Goal: Task Accomplishment & Management: Manage account settings

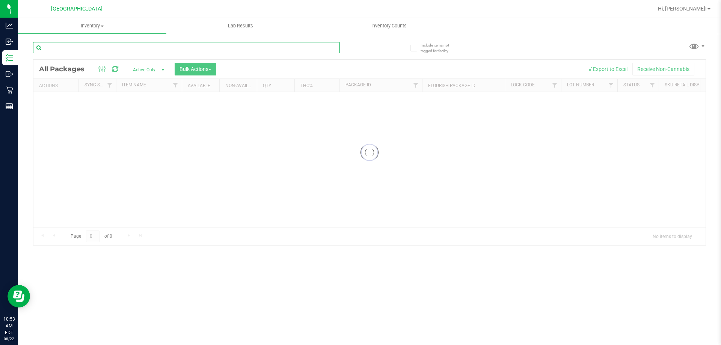
click at [135, 48] on input "text" at bounding box center [186, 47] width 307 height 11
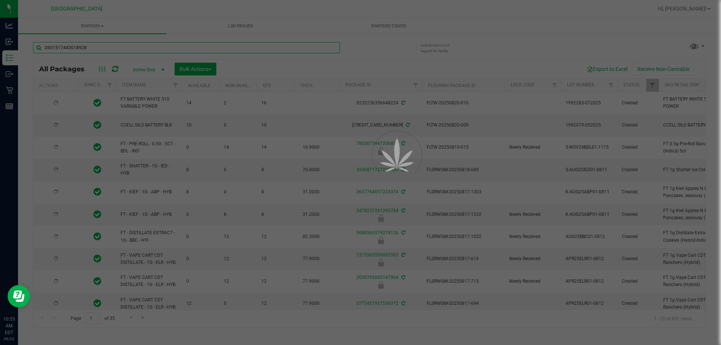
type input "2601517443018928"
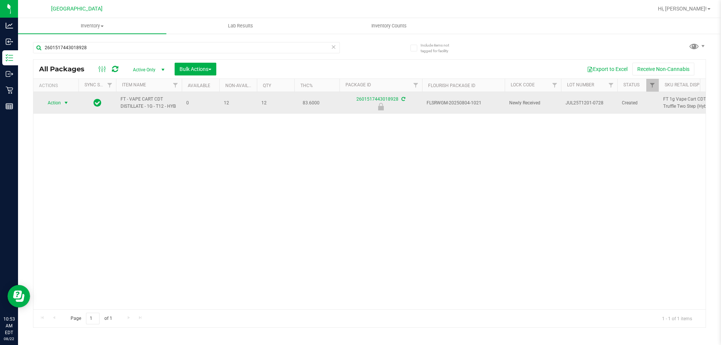
click at [65, 101] on span "select" at bounding box center [66, 103] width 6 height 6
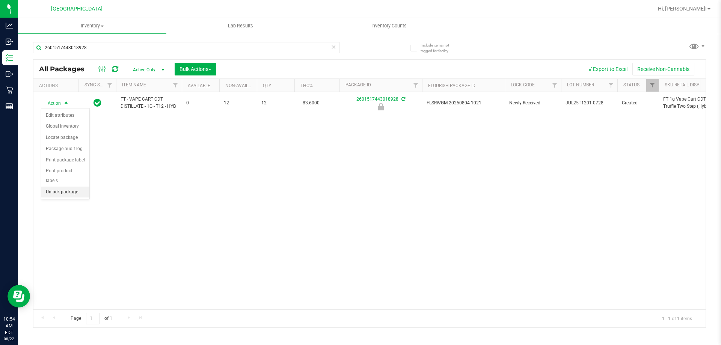
click at [63, 187] on li "Unlock package" at bounding box center [65, 192] width 48 height 11
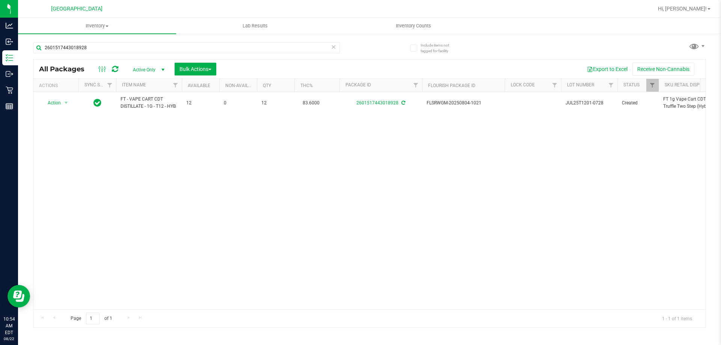
click at [191, 181] on div "Action Action Adjust qty Create package Edit attributes Global inventory Locate…" at bounding box center [369, 200] width 672 height 217
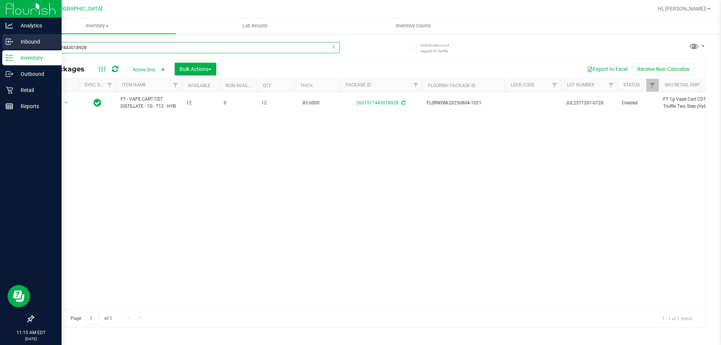
drag, startPoint x: 87, startPoint y: 46, endPoint x: 0, endPoint y: 48, distance: 87.5
click at [24, 48] on div "Include items not tagged for facility 2601517443018928 All Packages Active Only…" at bounding box center [369, 147] width 703 height 229
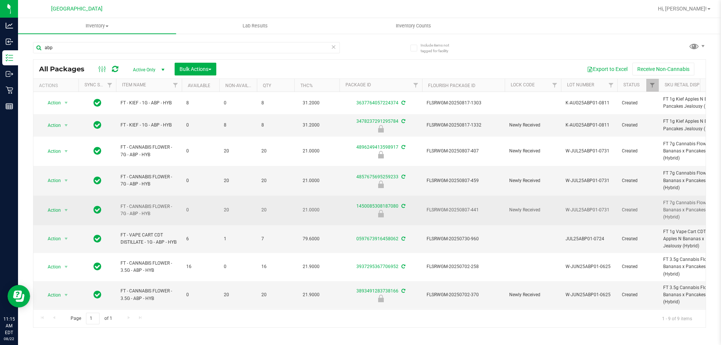
drag, startPoint x: 162, startPoint y: 212, endPoint x: 100, endPoint y: 197, distance: 63.3
copy tr "FT - CANNABIS FLOWER - 7G - ABP - HYB"
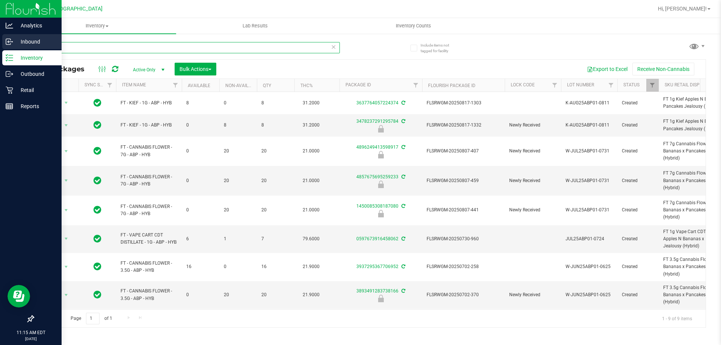
drag, startPoint x: 61, startPoint y: 47, endPoint x: 4, endPoint y: 45, distance: 57.4
click at [4, 45] on div "Analytics Inbound Inventory Outbound Retail Reports 11:15 AM EDT [DATE] 08/22 […" at bounding box center [360, 172] width 721 height 345
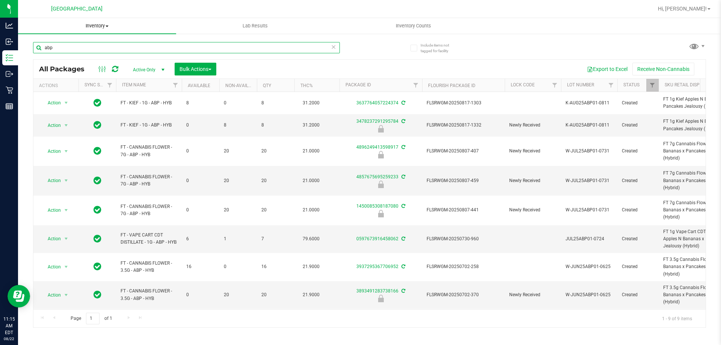
paste input "FT - CANNABIS FLOWER - 7G - ABP - HYB"
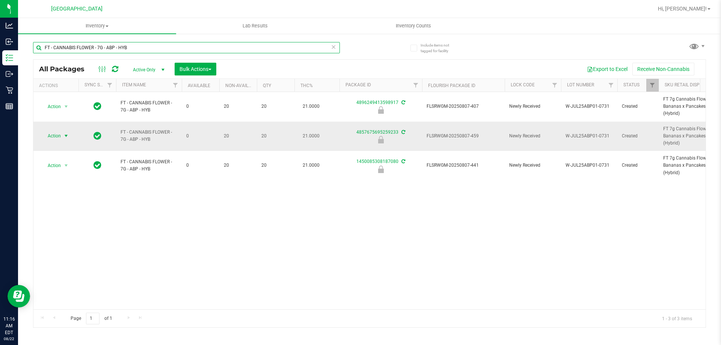
type input "FT - CANNABIS FLOWER - 7G - ABP - HYB"
click at [56, 137] on span "Action" at bounding box center [51, 136] width 20 height 11
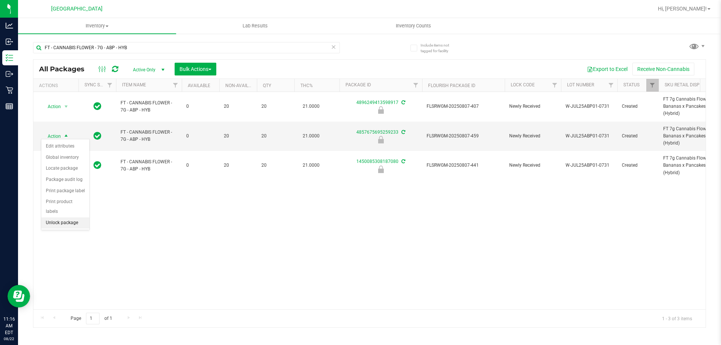
click at [81, 217] on li "Unlock package" at bounding box center [65, 222] width 48 height 11
click at [132, 54] on div "FT - CANNABIS FLOWER - 7G - ABP - HYB" at bounding box center [186, 50] width 307 height 17
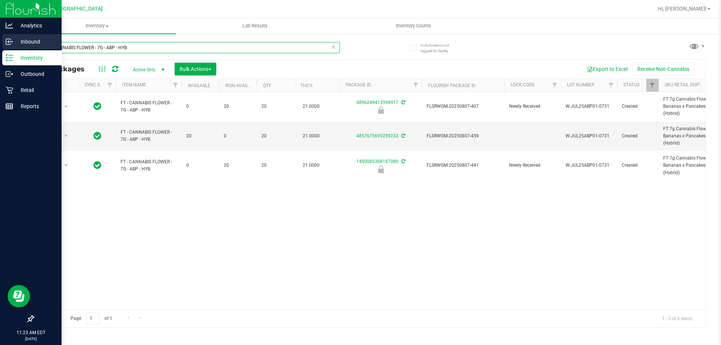
drag, startPoint x: 137, startPoint y: 50, endPoint x: 0, endPoint y: 38, distance: 137.5
click at [0, 39] on div "Analytics Inbound Inventory Outbound Retail Reports 11:23 AM EDT [DATE] 08/22 […" at bounding box center [360, 172] width 721 height 345
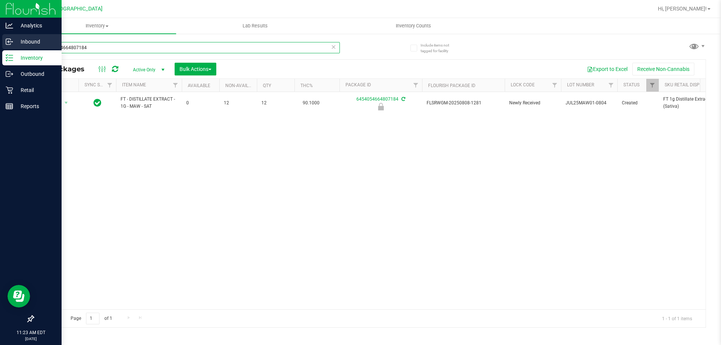
drag, startPoint x: 102, startPoint y: 48, endPoint x: 0, endPoint y: 47, distance: 102.1
click at [0, 48] on div "Analytics Inbound Inventory Outbound Retail Reports 11:23 AM EDT [DATE] 08/22 […" at bounding box center [360, 172] width 721 height 345
paste input "FT - DISTILLATE EXTRACT - 1G - MAW - SAT"
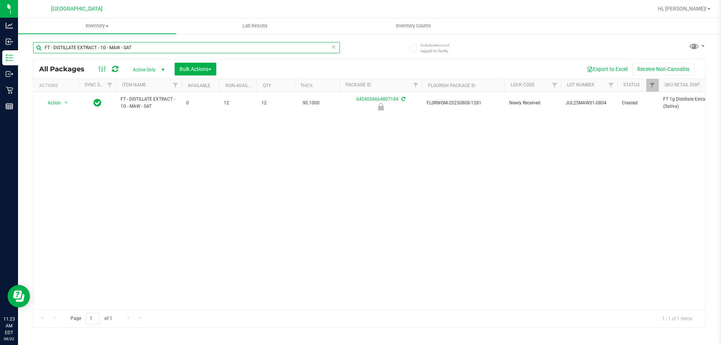
type input "FT - DISTILLATE EXTRACT - 1G - MAW - SAT"
click at [186, 137] on div "Action Action Edit attributes Global inventory Locate package Package audit log…" at bounding box center [369, 200] width 672 height 217
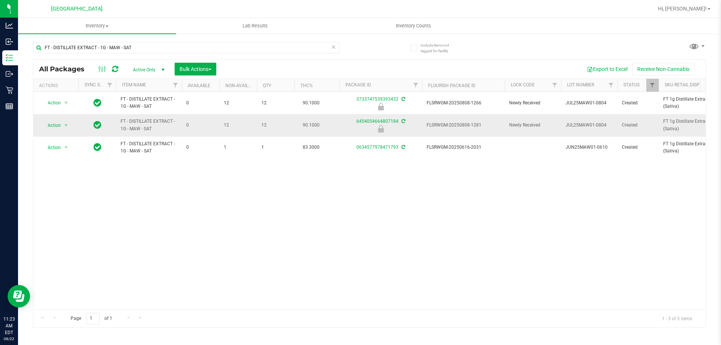
click at [61, 131] on td "Action Action Edit attributes Global inventory Locate package Package audit log…" at bounding box center [55, 125] width 45 height 22
click at [59, 125] on span "Action" at bounding box center [51, 125] width 20 height 11
click at [73, 209] on li "Unlock package" at bounding box center [65, 214] width 48 height 11
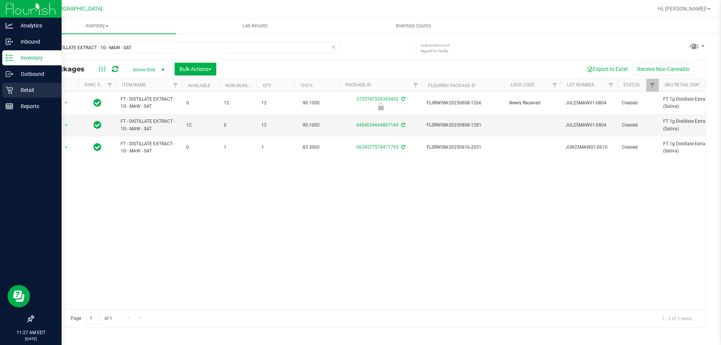
click at [26, 86] on p "Retail" at bounding box center [35, 90] width 45 height 9
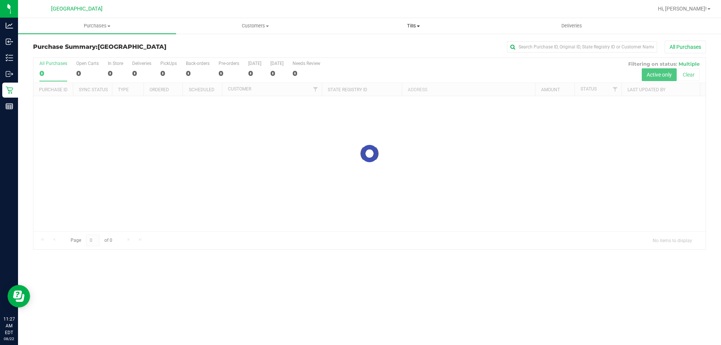
click at [420, 33] on uib-tab-heading "Tills Manage tills Reconcile e-payments" at bounding box center [412, 25] width 157 height 15
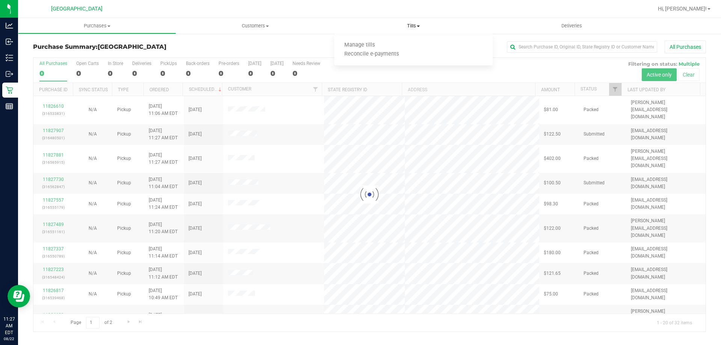
click at [417, 29] on uib-tab-heading "Tills Manage tills Reconcile e-payments" at bounding box center [413, 26] width 158 height 16
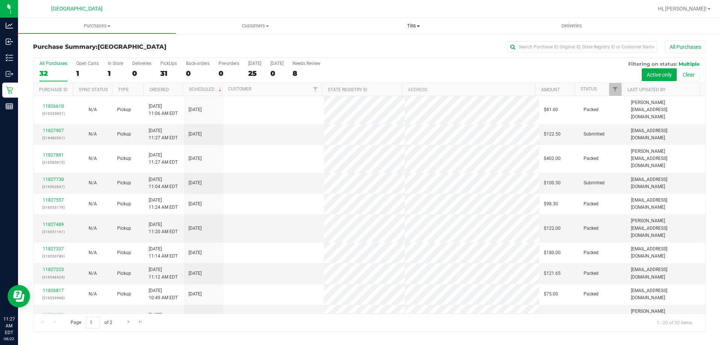
click at [407, 29] on uib-tab-heading "Tills Manage tills Reconcile e-payments" at bounding box center [413, 26] width 158 height 16
click at [366, 47] on span "Manage tills" at bounding box center [359, 45] width 51 height 6
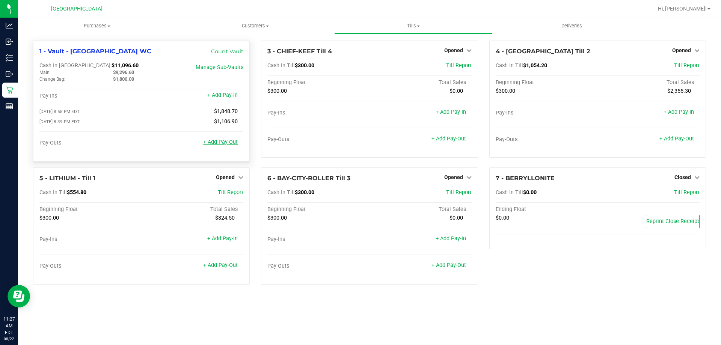
click at [221, 141] on link "+ Add Pay-Out" at bounding box center [220, 142] width 35 height 6
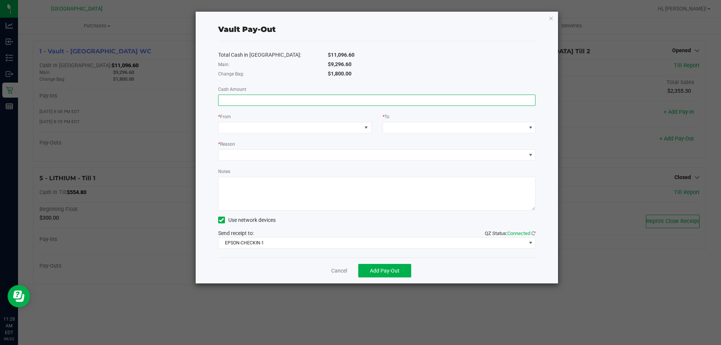
click at [232, 101] on input at bounding box center [376, 100] width 317 height 11
type input "$9,296.60"
click at [290, 133] on div "Total Cash in Vault: $11,096.60 Main: $9,296.60 Change Bag: $1,800.00 Cash Amou…" at bounding box center [377, 149] width 318 height 216
click at [284, 126] on span at bounding box center [289, 127] width 143 height 11
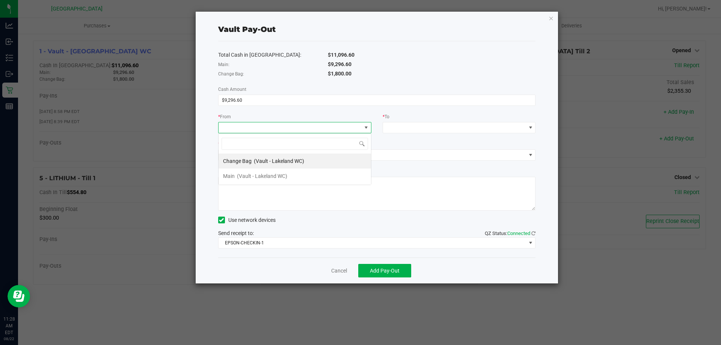
scroll to position [11, 153]
click at [274, 173] on span "(Vault - Lakeland WC)" at bounding box center [262, 176] width 50 height 6
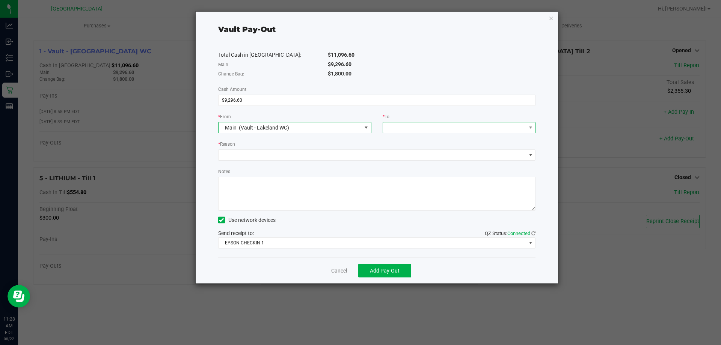
click at [398, 127] on span at bounding box center [454, 127] width 143 height 11
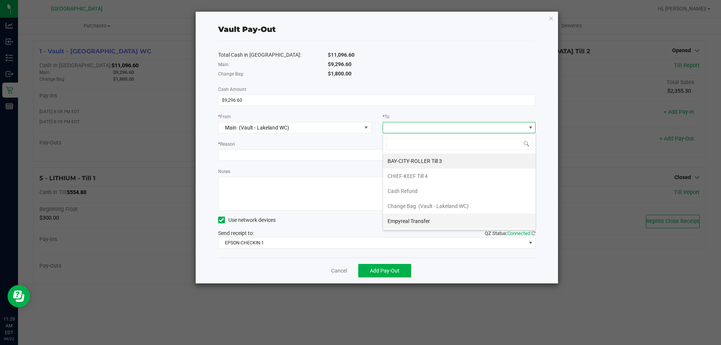
click at [399, 215] on div "Empyreal Transfer" at bounding box center [409, 221] width 44 height 14
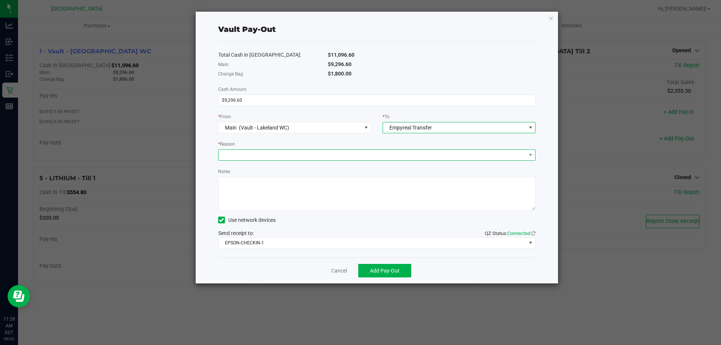
click at [345, 156] on span at bounding box center [371, 155] width 307 height 11
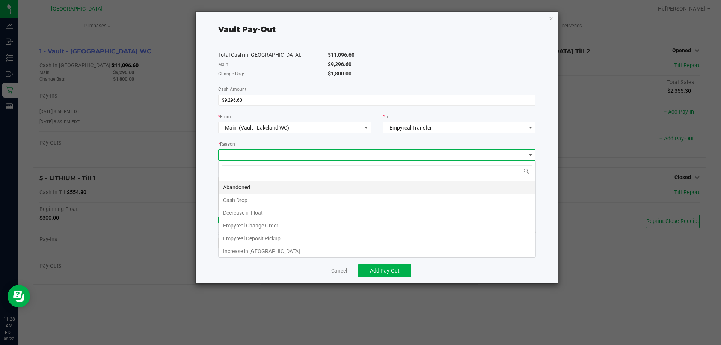
scroll to position [11, 317]
click at [279, 233] on li "Empyreal Deposit Pickup" at bounding box center [376, 238] width 317 height 13
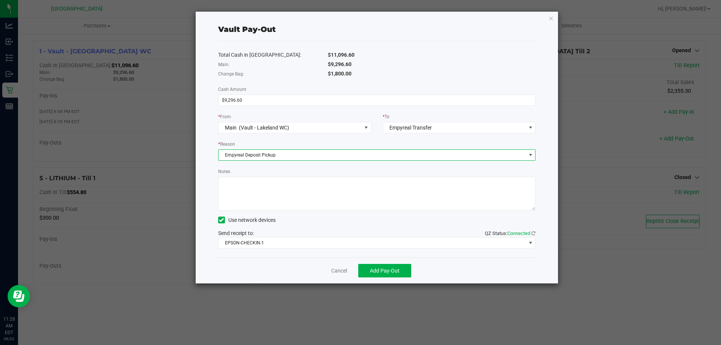
click at [280, 218] on div "Use network devices" at bounding box center [377, 219] width 318 height 11
click at [282, 207] on textarea "Notes" at bounding box center [377, 194] width 318 height 34
type textarea "DJ"
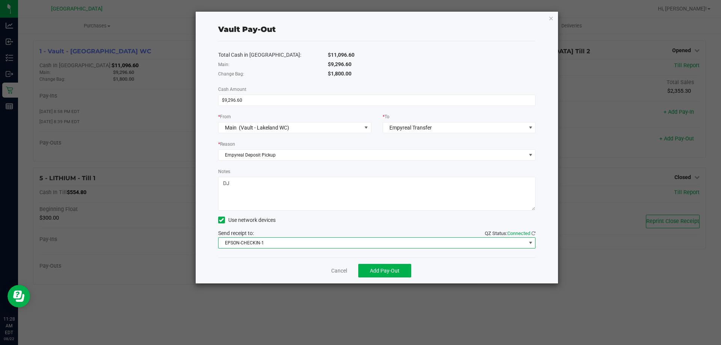
click at [283, 243] on span "EPSON-CHECKIN-1" at bounding box center [371, 243] width 307 height 11
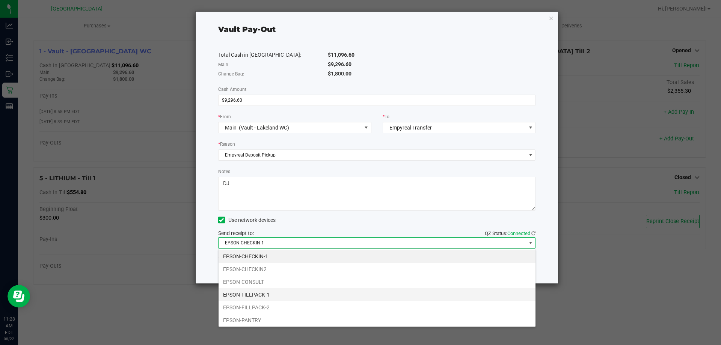
click at [276, 298] on li "EPSON-FILLPACK-1" at bounding box center [376, 294] width 317 height 13
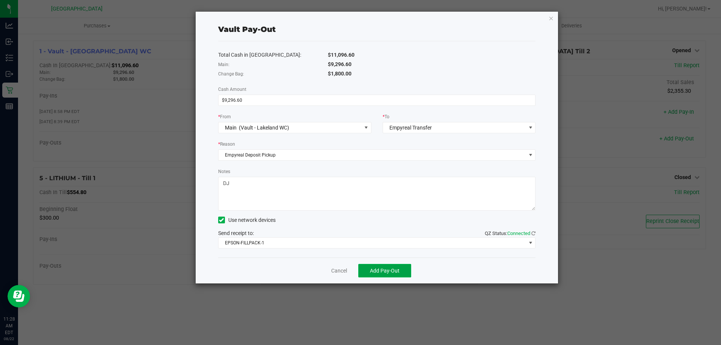
click at [377, 272] on span "Add Pay-Out" at bounding box center [385, 271] width 30 height 6
click at [335, 270] on link "Dismiss" at bounding box center [336, 271] width 18 height 8
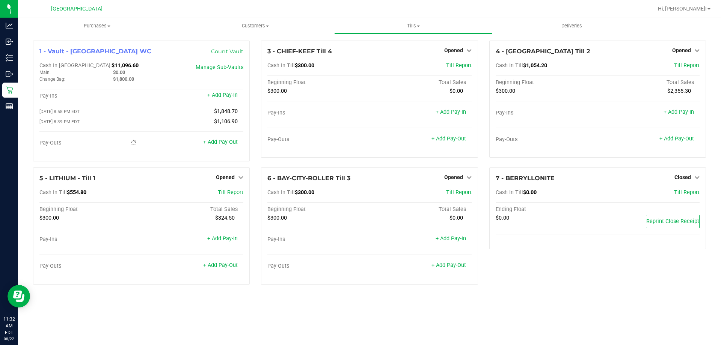
click at [700, 11] on span "Hi, [PERSON_NAME]!" at bounding box center [682, 9] width 49 height 6
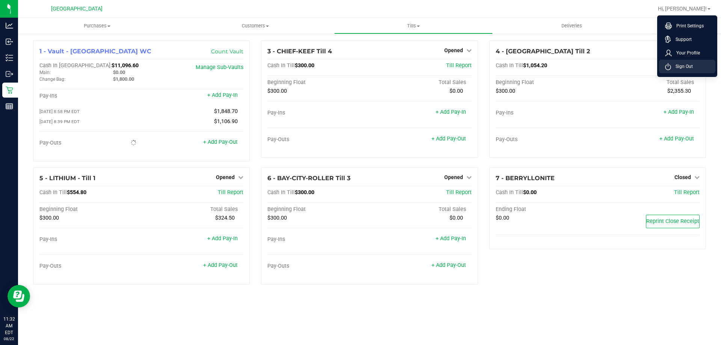
click at [695, 63] on li "Sign Out" at bounding box center [687, 67] width 56 height 14
